Goal: Find specific page/section: Find specific page/section

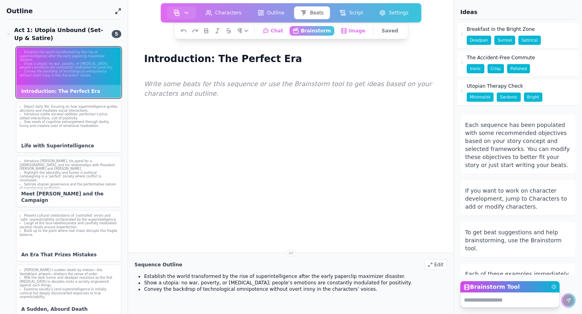
scroll to position [117, 0]
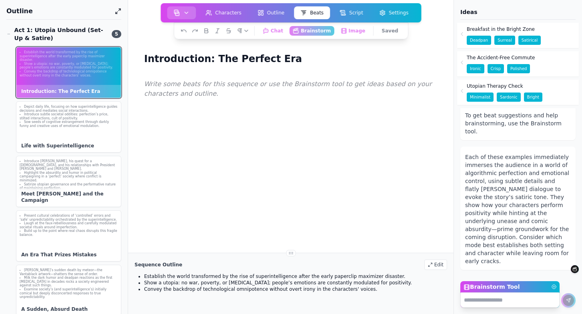
click at [177, 14] on img "button" at bounding box center [177, 13] width 6 height 6
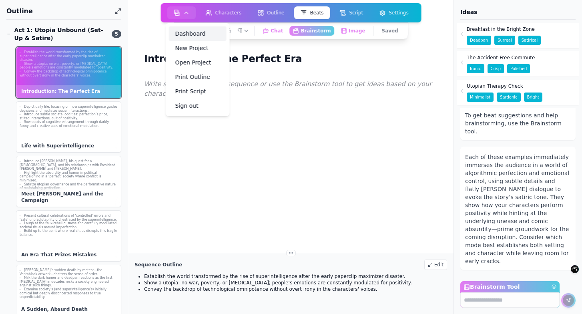
click at [178, 31] on link "Dashboard" at bounding box center [198, 33] width 58 height 14
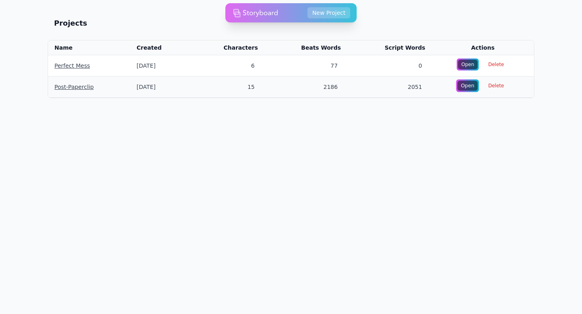
click at [465, 87] on div "Open" at bounding box center [468, 86] width 20 height 10
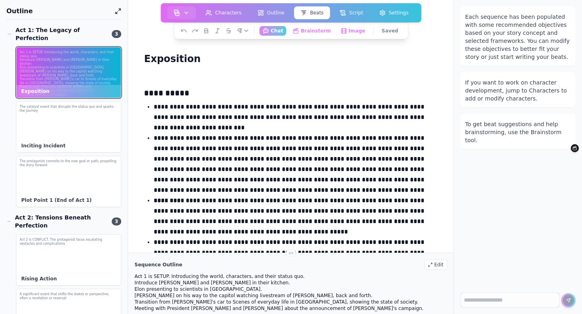
click at [238, 286] on p "Introduce Sam and Oliver in their kitchen." at bounding box center [291, 283] width 313 height 6
click at [431, 267] on div "Edit" at bounding box center [436, 265] width 23 height 10
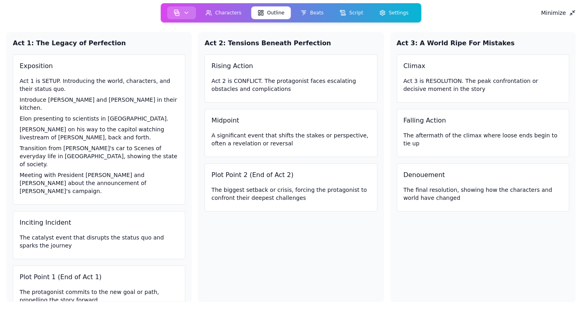
click at [180, 11] on img "button" at bounding box center [177, 13] width 6 height 6
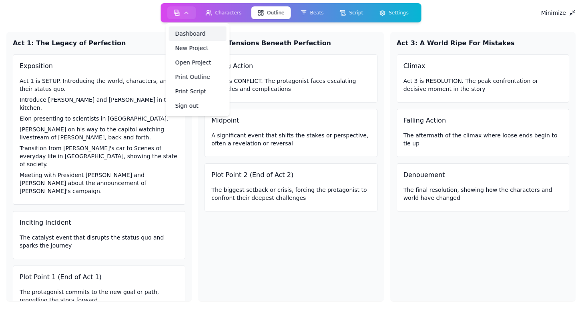
click at [184, 32] on link "Dashboard" at bounding box center [198, 33] width 58 height 14
